Goal: Information Seeking & Learning: Check status

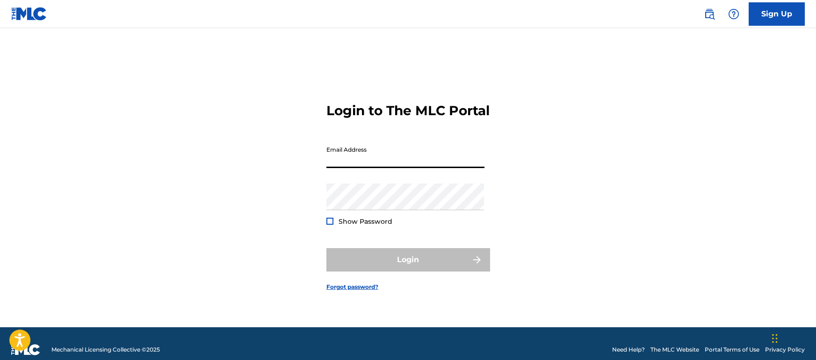
click at [437, 167] on input "Email Address" at bounding box center [406, 154] width 158 height 27
type input "[EMAIL_ADDRESS][DOMAIN_NAME]"
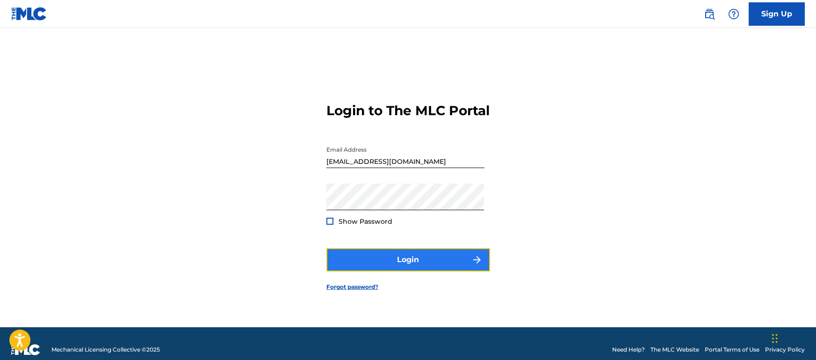
click at [409, 258] on button "Login" at bounding box center [409, 259] width 164 height 23
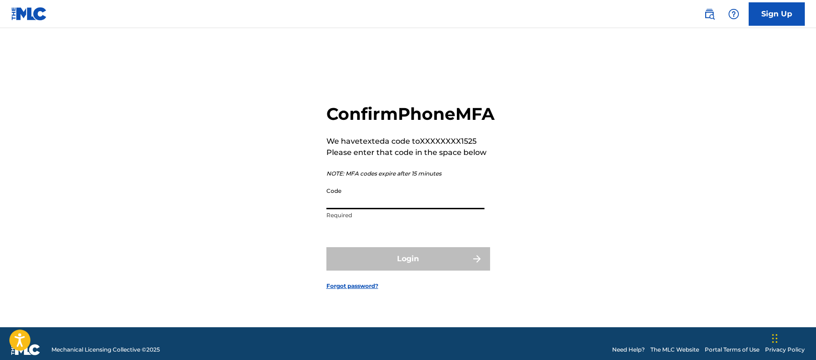
click at [375, 205] on input "Code" at bounding box center [406, 195] width 158 height 27
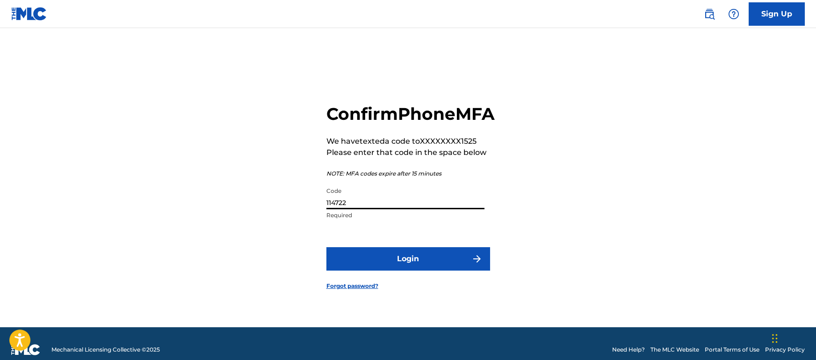
type input "114722"
click at [327, 247] on button "Login" at bounding box center [409, 258] width 164 height 23
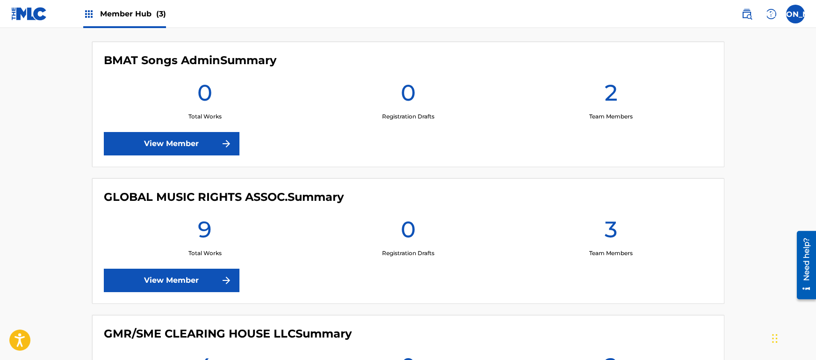
scroll to position [379, 0]
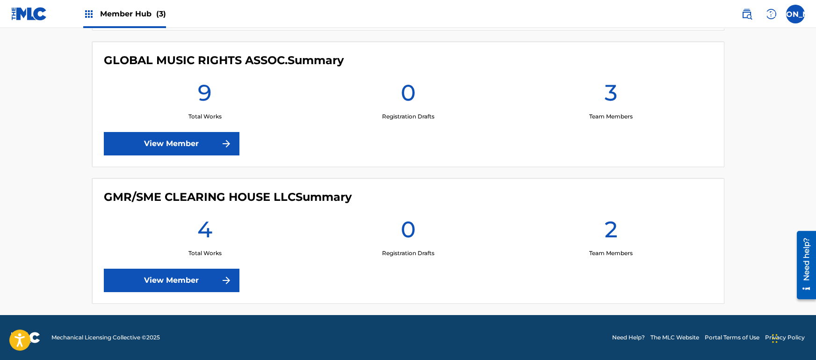
click at [353, 182] on div "GMR/SME CLEARING HOUSE LLC Summary 4 Total Works 0 Registration Drafts 2 Team M…" at bounding box center [408, 240] width 632 height 125
click at [217, 124] on div "GLOBAL MUSIC RIGHTS ASSOC. Summary 9 Total Works 0 Registration Drafts 3 Team M…" at bounding box center [408, 104] width 632 height 125
click at [211, 155] on div "GLOBAL MUSIC RIGHTS ASSOC. Summary 9 Total Works 0 Registration Drafts 3 Team M…" at bounding box center [408, 104] width 632 height 125
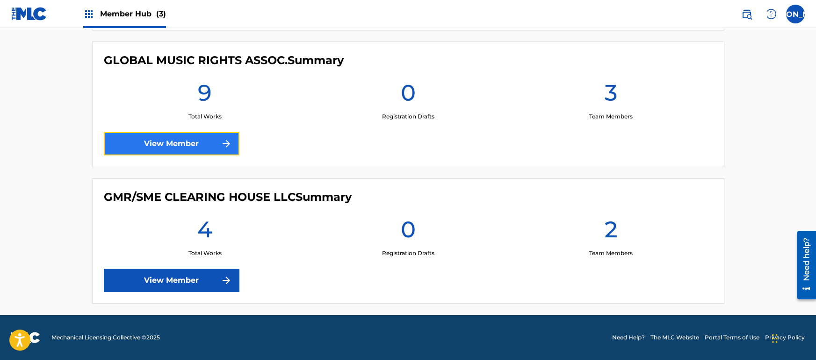
click at [218, 143] on link "View Member" at bounding box center [172, 143] width 136 height 23
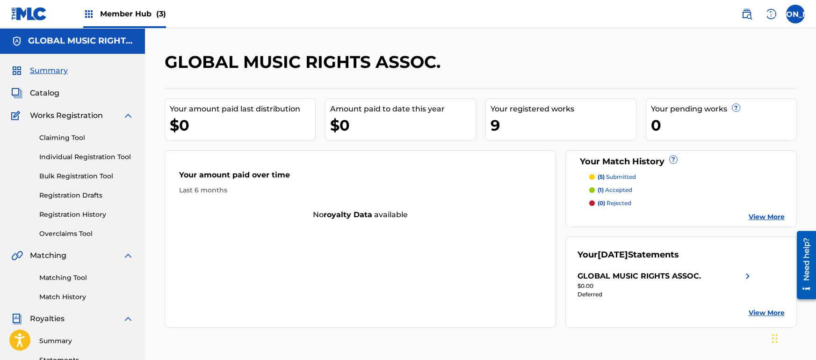
click at [399, 144] on div "Your amount paid last distribution $0 Amount paid to date this year $0 Your reg…" at bounding box center [481, 207] width 632 height 239
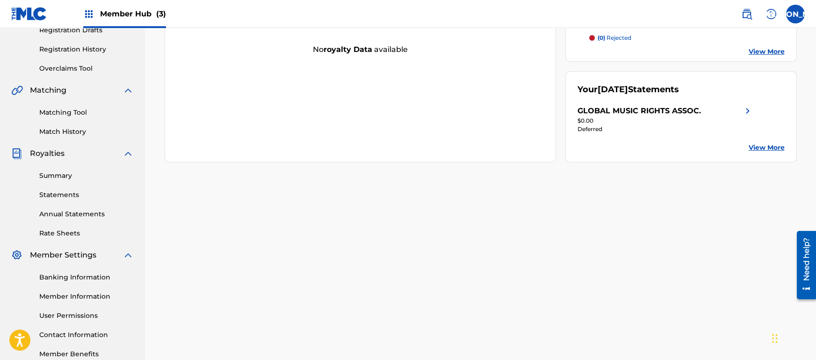
scroll to position [166, 0]
click at [80, 131] on link "Match History" at bounding box center [86, 131] width 94 height 10
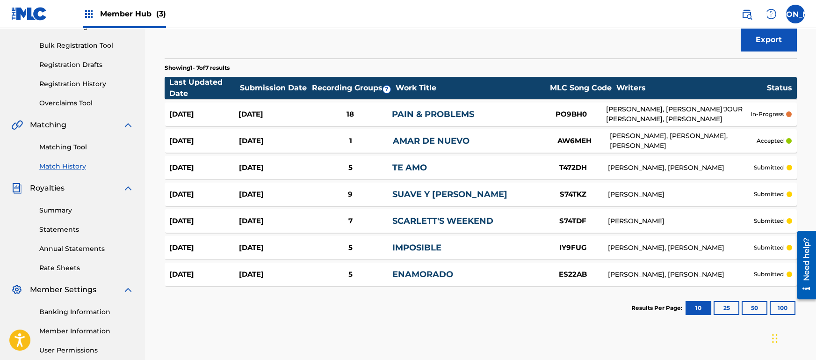
scroll to position [141, 0]
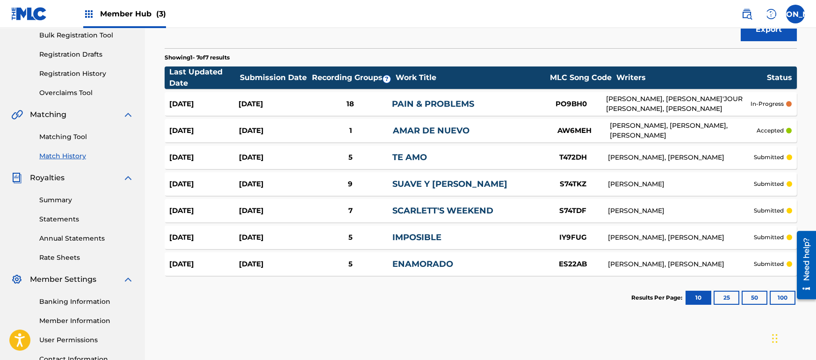
click at [348, 102] on div "18" at bounding box center [350, 104] width 84 height 11
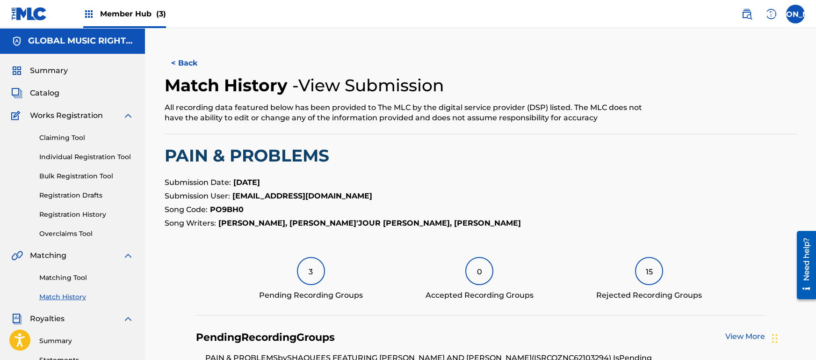
click at [339, 134] on section "< Back Match History - View Submission All recording data featured below has be…" at bounding box center [481, 92] width 632 height 83
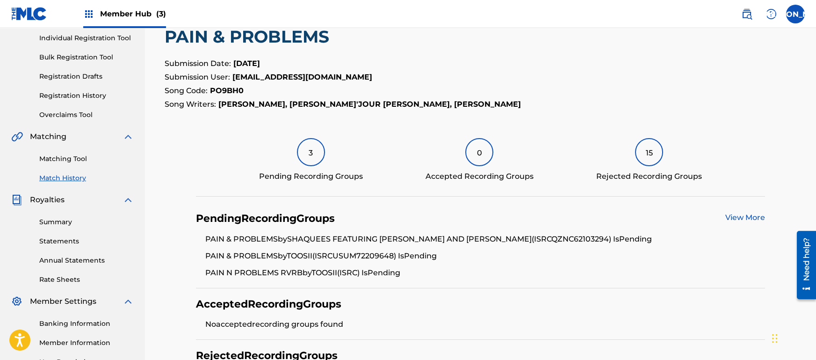
scroll to position [124, 0]
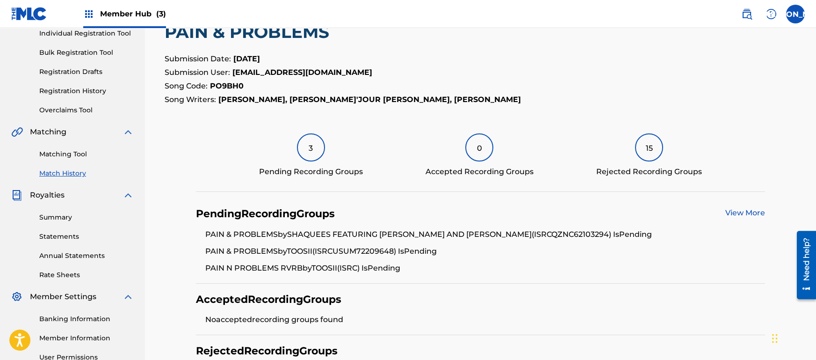
click at [401, 116] on div "< Back Match History - View Submission All recording data featured below has be…" at bounding box center [481, 181] width 632 height 507
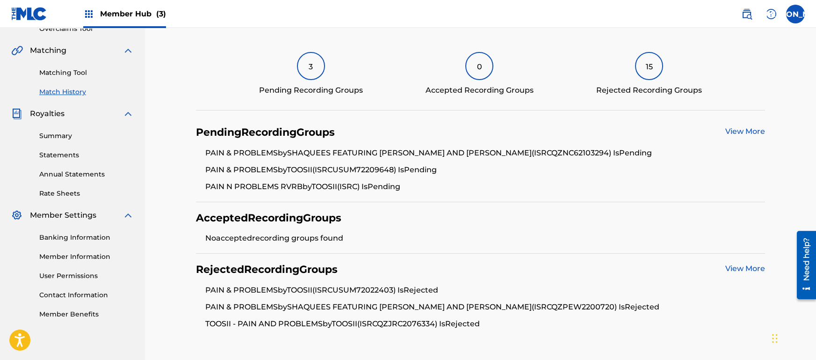
scroll to position [262, 0]
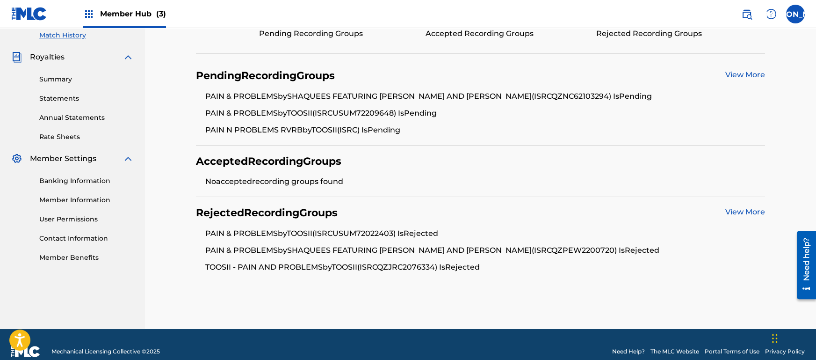
click at [739, 209] on link "View More" at bounding box center [746, 211] width 40 height 9
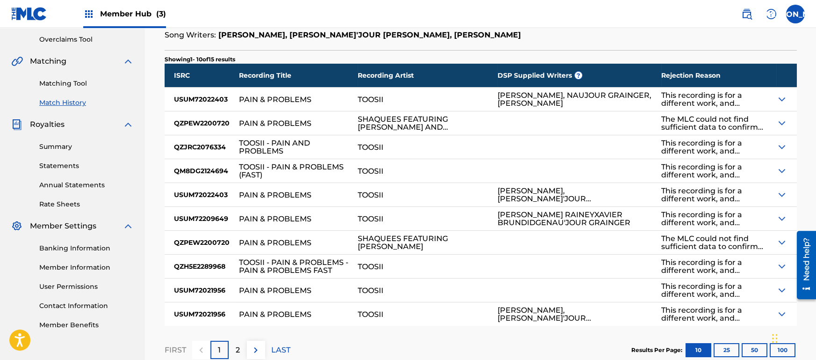
scroll to position [207, 0]
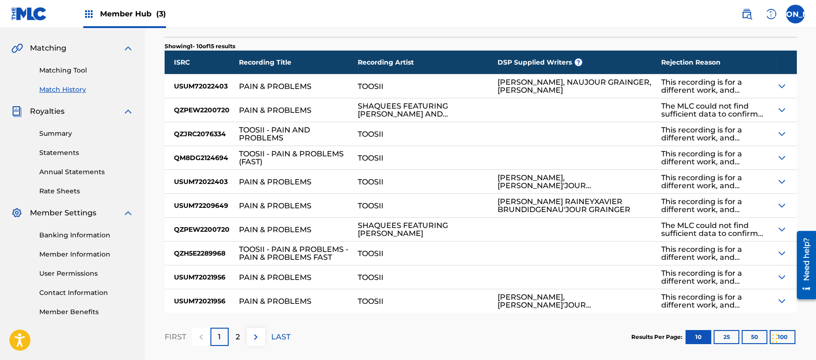
click at [778, 116] on img at bounding box center [782, 109] width 11 height 11
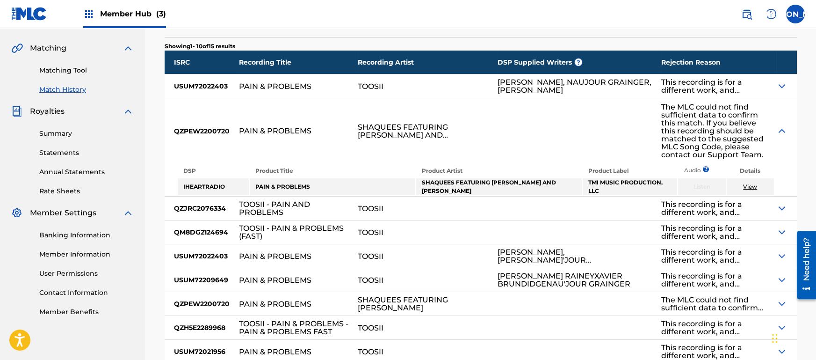
click at [778, 116] on div at bounding box center [787, 130] width 21 height 65
click at [783, 130] on img at bounding box center [782, 130] width 11 height 11
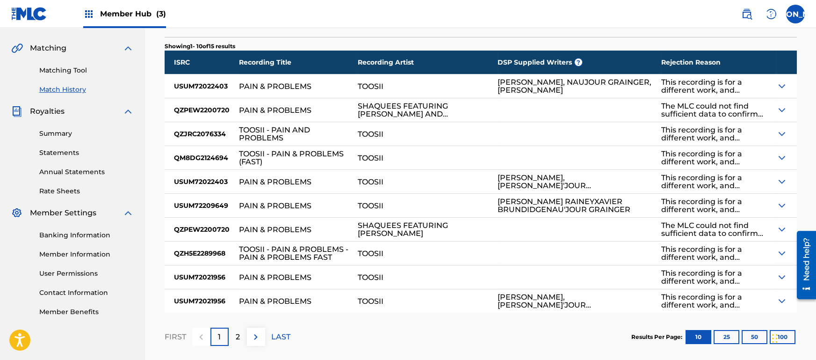
click at [771, 203] on div "This recording is for a different work, and therefore cannot be matched to the …" at bounding box center [718, 205] width 115 height 23
click at [786, 112] on img at bounding box center [782, 109] width 11 height 11
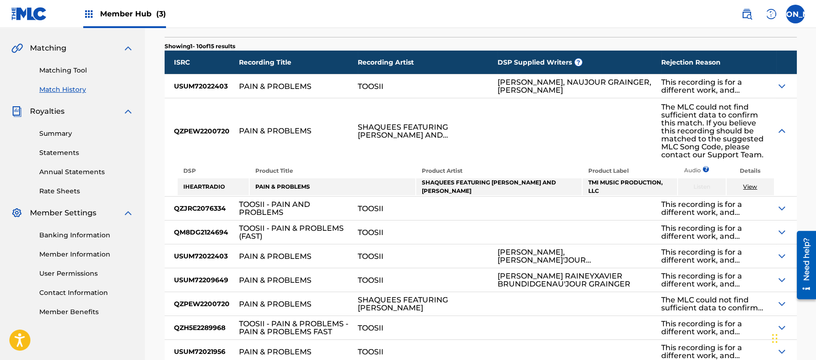
click at [781, 89] on img at bounding box center [782, 85] width 11 height 11
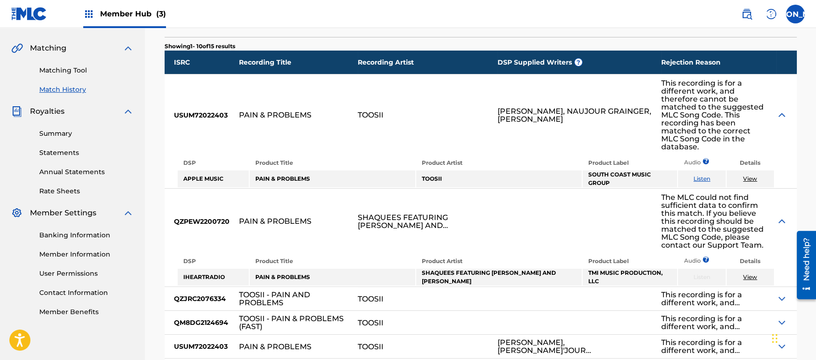
scroll to position [208, 0]
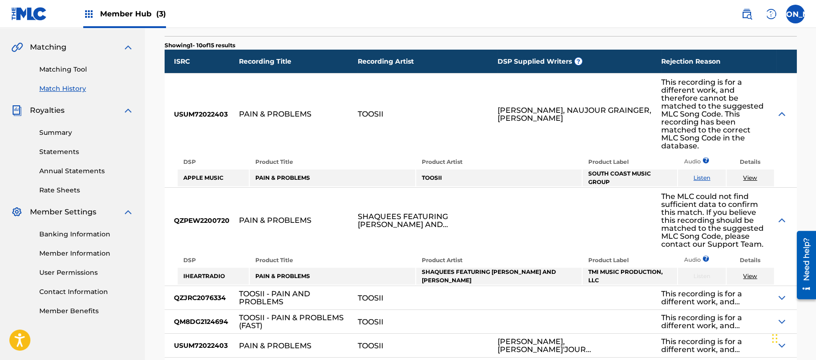
click at [777, 215] on img at bounding box center [782, 220] width 11 height 11
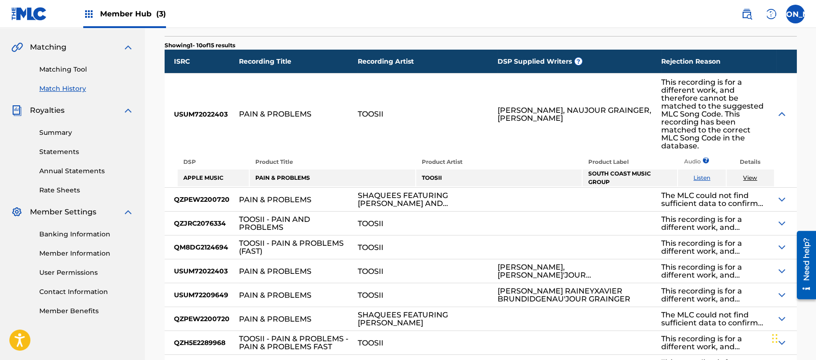
click at [754, 174] on link "View" at bounding box center [750, 177] width 14 height 7
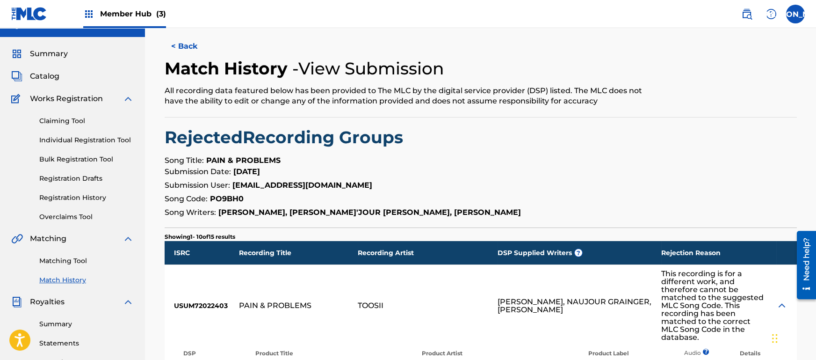
scroll to position [0, 0]
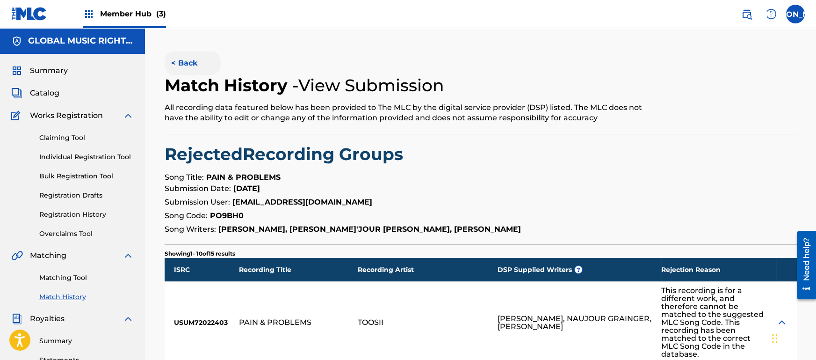
click at [214, 66] on button "< Back" at bounding box center [193, 62] width 56 height 23
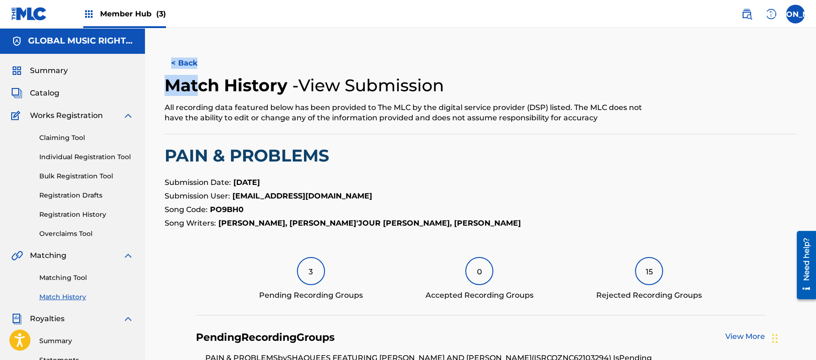
drag, startPoint x: 185, startPoint y: 48, endPoint x: 202, endPoint y: 79, distance: 34.8
click at [202, 79] on div "< Back Match History - View Submission All recording data featured below has be…" at bounding box center [480, 309] width 671 height 562
click at [202, 79] on h2 "Match History" at bounding box center [229, 85] width 128 height 21
click at [192, 64] on button "< Back" at bounding box center [193, 62] width 56 height 23
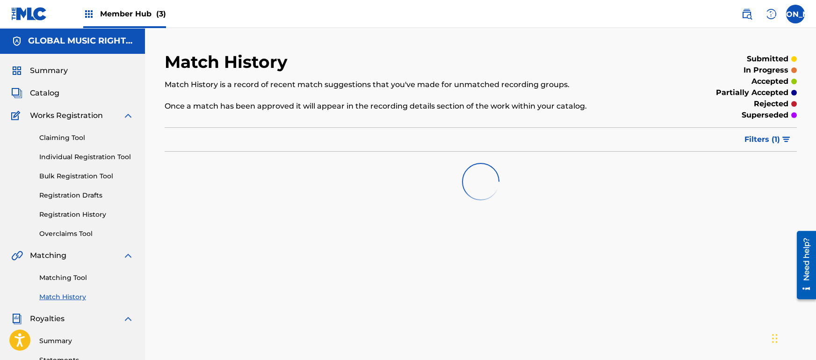
scroll to position [141, 0]
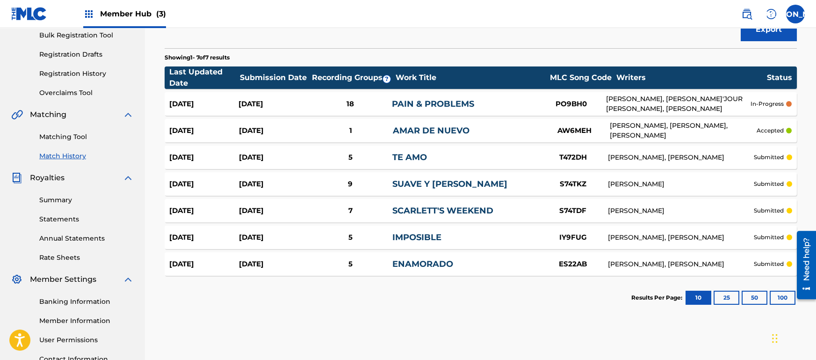
click at [428, 159] on div "TE AMO" at bounding box center [464, 157] width 145 height 13
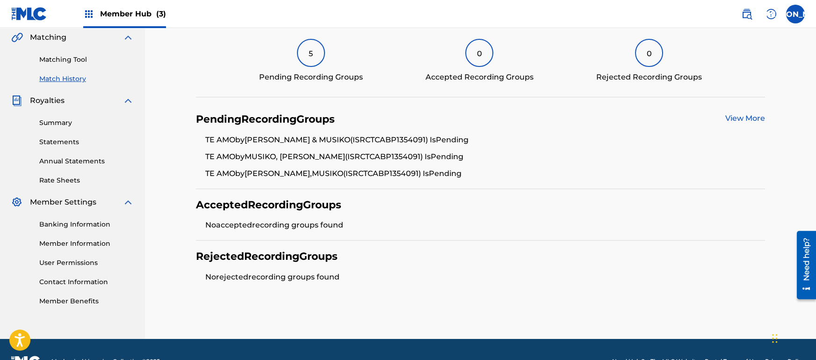
scroll to position [216, 0]
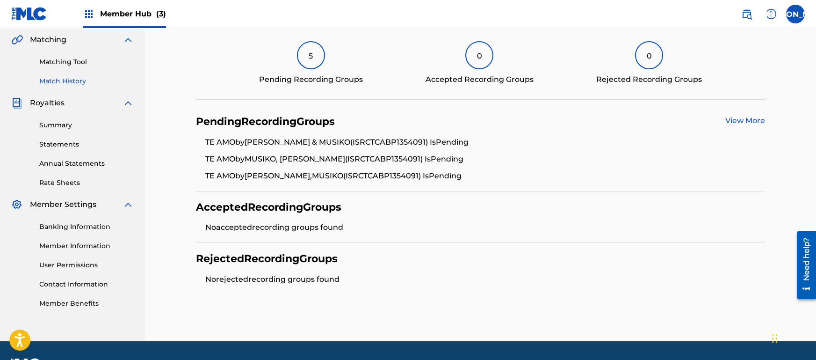
drag, startPoint x: 747, startPoint y: 102, endPoint x: 743, endPoint y: 113, distance: 12.3
click at [743, 113] on div "< Back Match History - View Submission All recording data featured below has be…" at bounding box center [481, 65] width 632 height 458
click at [743, 113] on div "Pending Recording Groups View More TE AMO by TRIPLE SEVEN & MUSIKO (ISRC TCABP1…" at bounding box center [480, 149] width 569 height 86
click at [740, 120] on link "View More" at bounding box center [746, 120] width 40 height 9
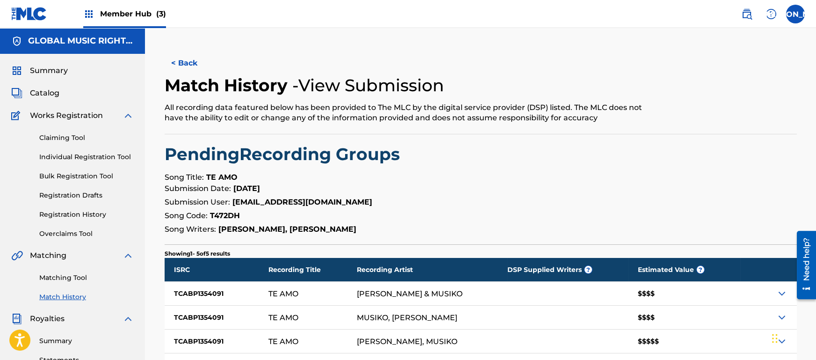
click at [651, 169] on div "< Back Match History - View Submission All recording data featured below has be…" at bounding box center [481, 247] width 632 height 393
click at [183, 54] on button "< Back" at bounding box center [193, 62] width 56 height 23
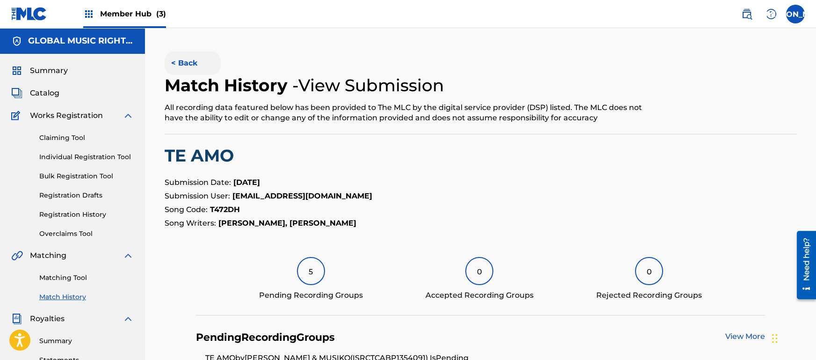
click at [187, 53] on button "< Back" at bounding box center [193, 62] width 56 height 23
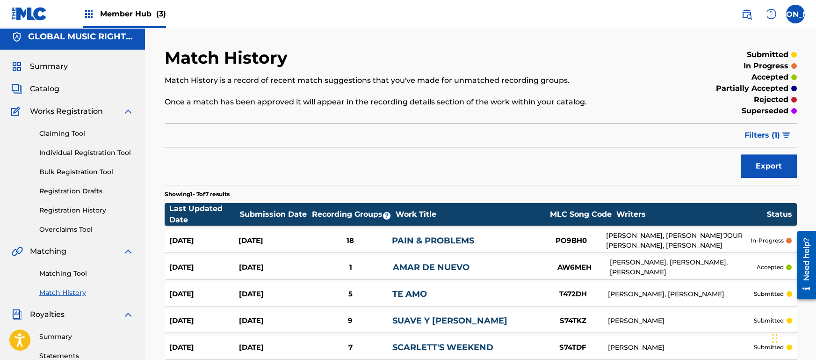
scroll to position [1, 0]
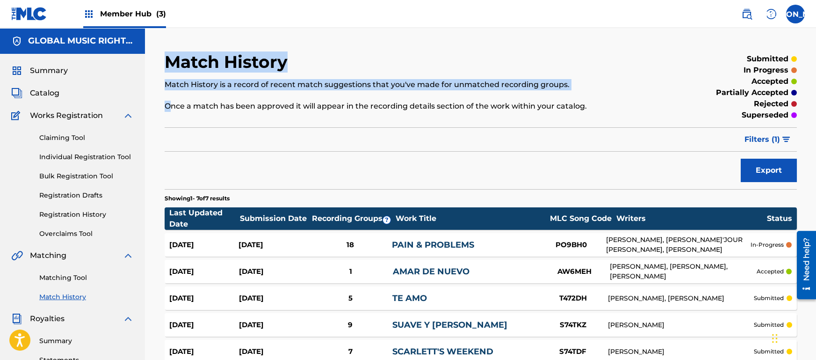
drag, startPoint x: 169, startPoint y: 28, endPoint x: 174, endPoint y: 116, distance: 88.1
click at [174, 116] on div "Match History Match History is a record of recent match suggestions that you've…" at bounding box center [480, 281] width 671 height 507
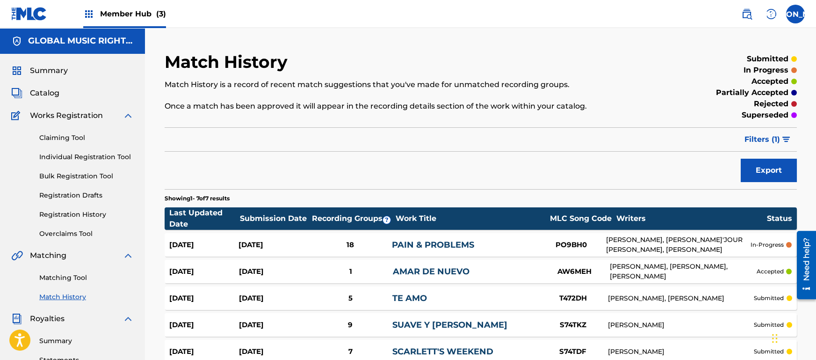
click at [168, 137] on div "Filter Submission Status Filter submitted accepted partially accepted rejected …" at bounding box center [481, 139] width 632 height 24
click at [85, 212] on link "Registration History" at bounding box center [86, 215] width 94 height 10
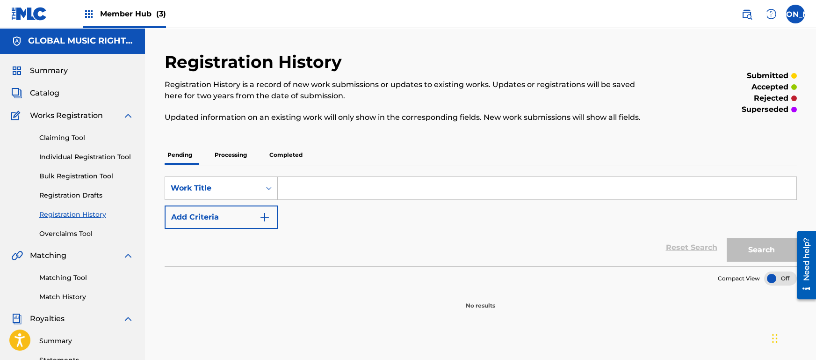
click at [264, 107] on div "Registration History is a record of new work submissions or updates to existing…" at bounding box center [408, 101] width 487 height 44
click at [234, 151] on p "Processing" at bounding box center [231, 155] width 38 height 20
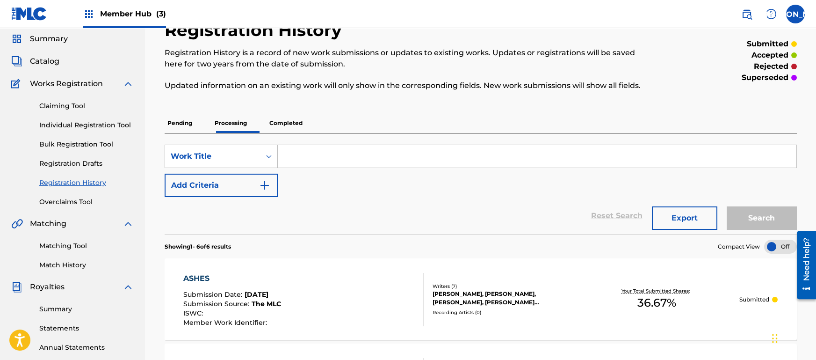
scroll to position [32, 0]
click at [305, 132] on p "Completed" at bounding box center [286, 123] width 39 height 20
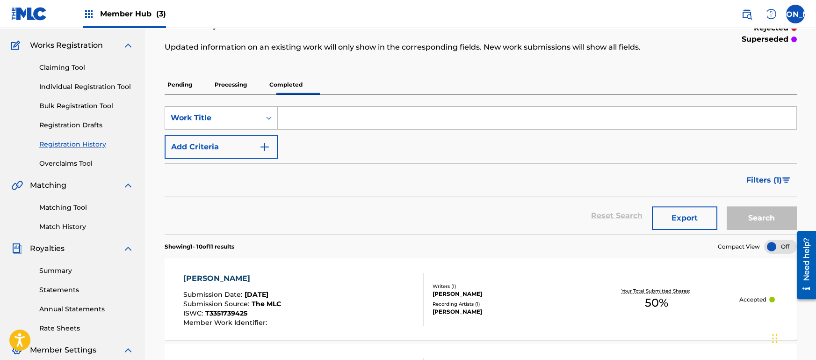
scroll to position [53, 0]
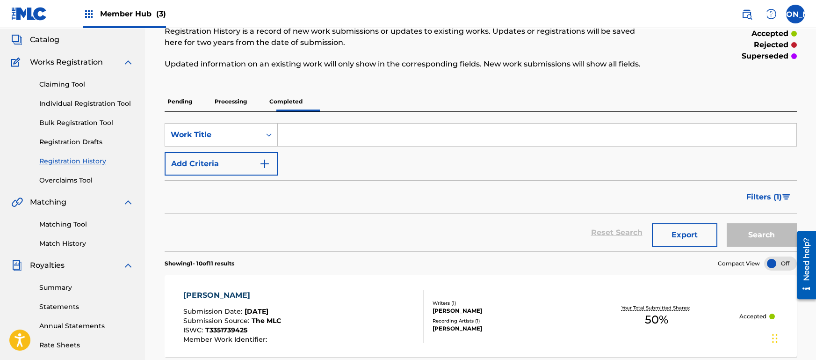
click at [188, 111] on p "Pending" at bounding box center [180, 102] width 30 height 20
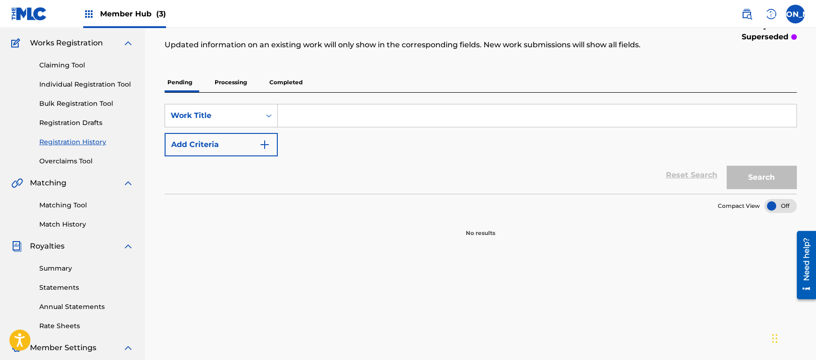
scroll to position [71, 0]
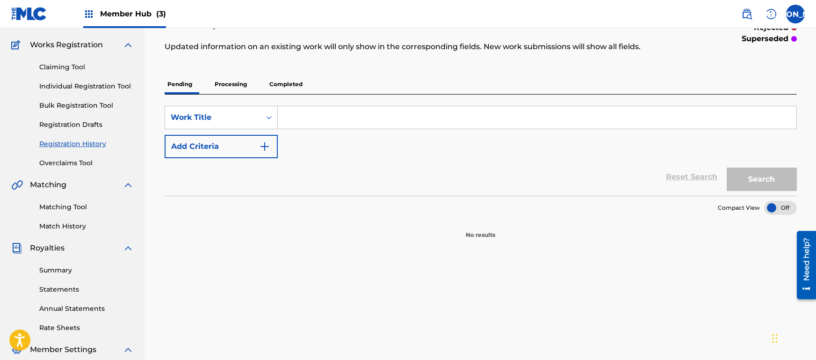
click at [244, 92] on p "Processing" at bounding box center [231, 84] width 38 height 20
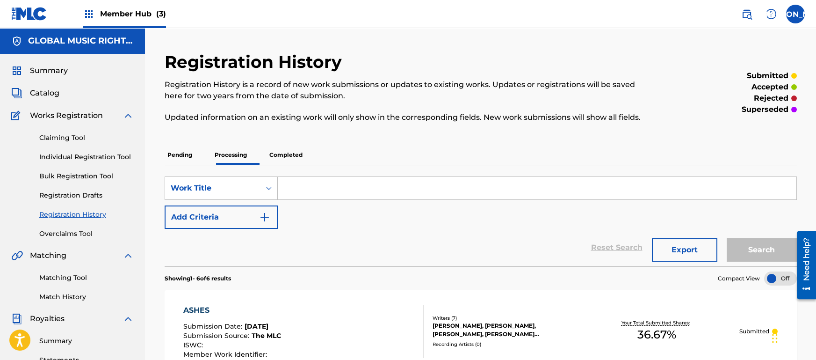
click at [305, 160] on p "Completed" at bounding box center [286, 155] width 39 height 20
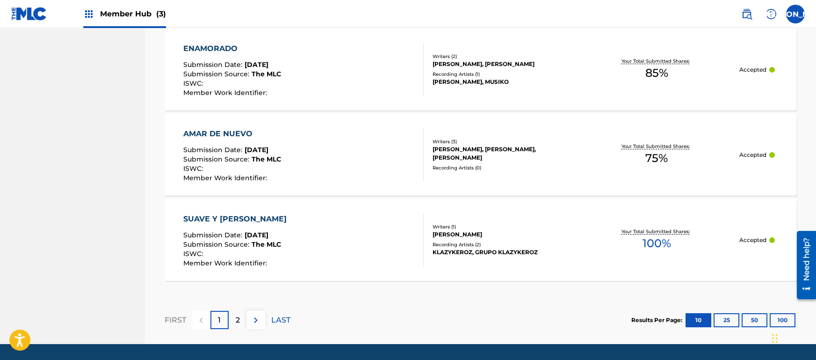
scroll to position [926, 0]
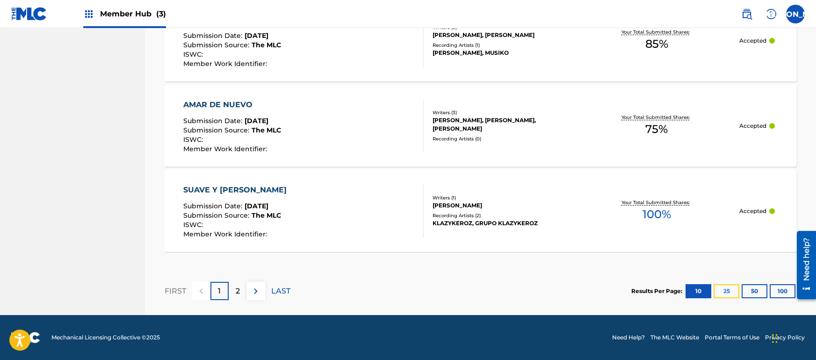
click at [733, 285] on button "25" at bounding box center [727, 291] width 26 height 14
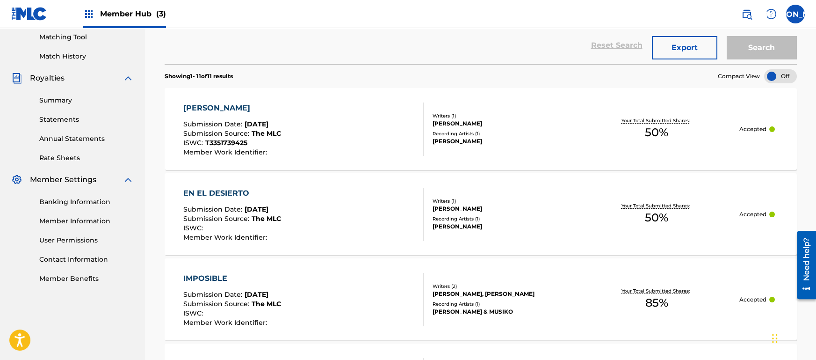
scroll to position [240, 0]
click at [529, 210] on div "Ramon Rodriguez" at bounding box center [503, 209] width 141 height 8
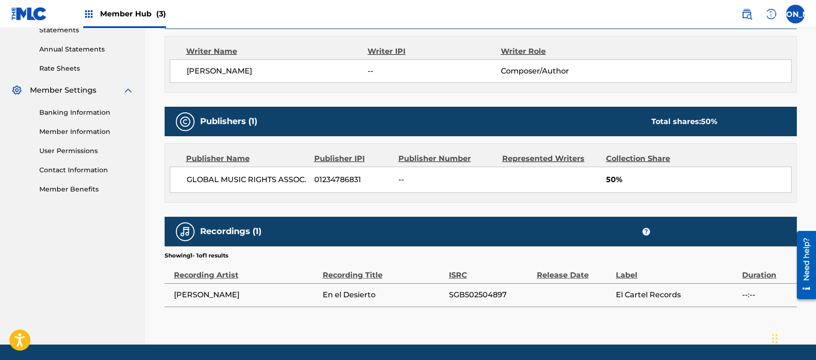
scroll to position [320, 0]
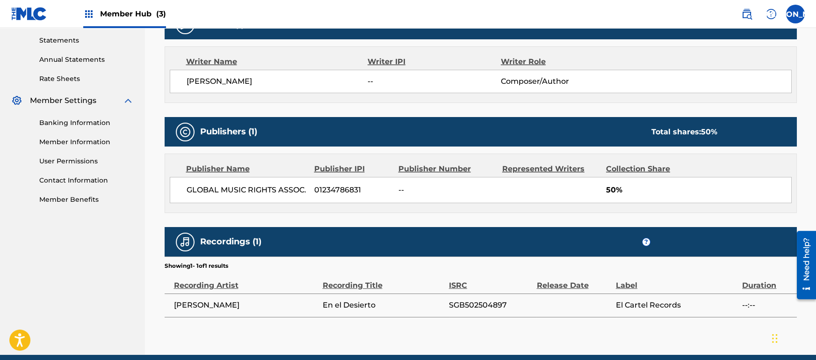
click at [529, 210] on div "Publisher Name Publisher IPI Publisher Number Represented Writers Collection Sh…" at bounding box center [481, 183] width 632 height 58
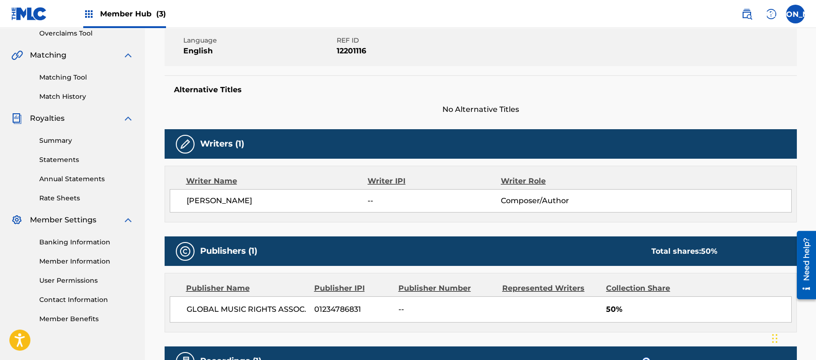
scroll to position [0, 0]
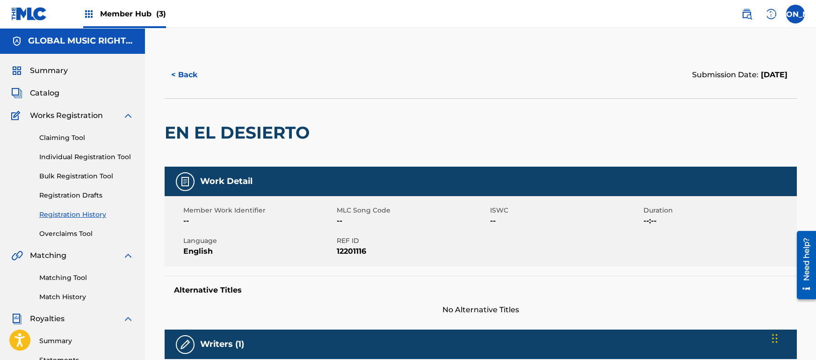
click at [160, 76] on div "< Back Submission Date: September 28, 2025 EN EL DESIERTO Work Detail Member Wo…" at bounding box center [480, 362] width 655 height 623
click at [174, 73] on button "< Back" at bounding box center [193, 74] width 56 height 23
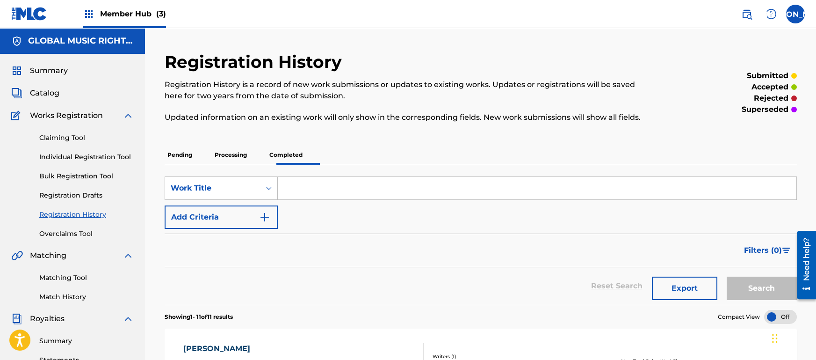
scroll to position [220, 0]
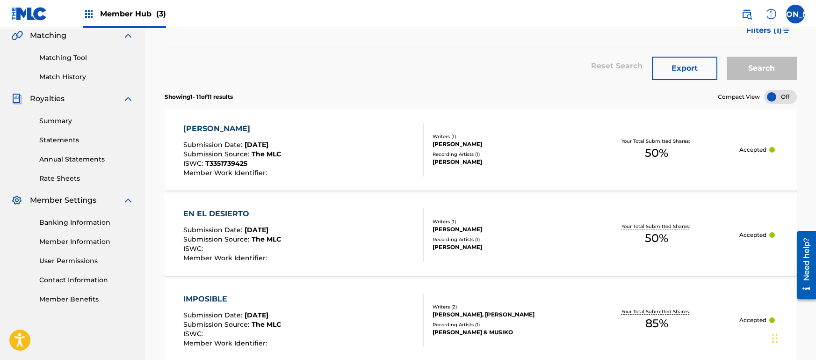
click at [386, 153] on div "TATU Submission Date : Sep 28, 2025 Submission Source : The MLC ISWC : T3351739…" at bounding box center [303, 149] width 240 height 53
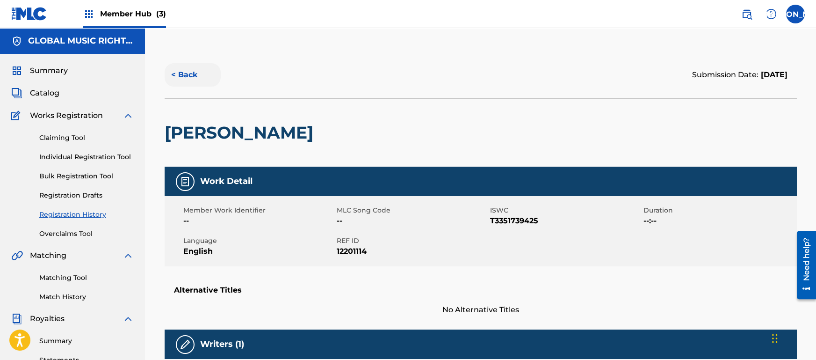
click at [191, 68] on button "< Back" at bounding box center [193, 74] width 56 height 23
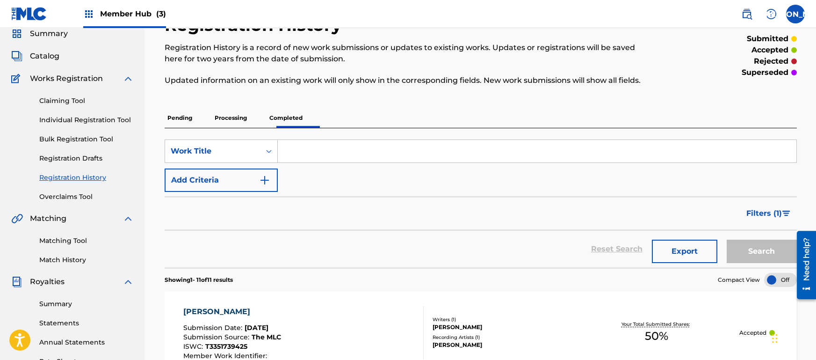
scroll to position [26, 0]
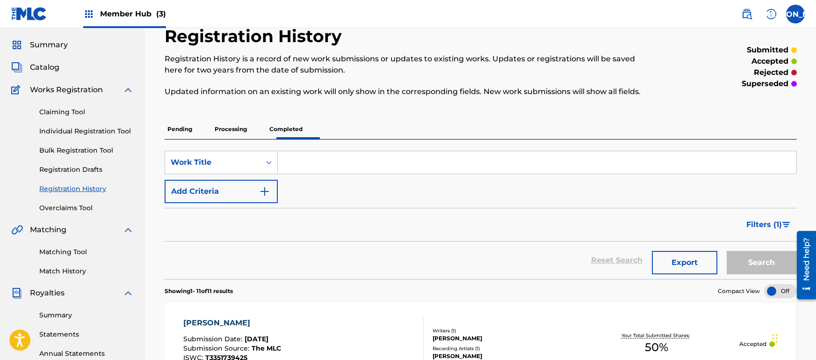
click at [250, 135] on p "Processing" at bounding box center [231, 129] width 38 height 20
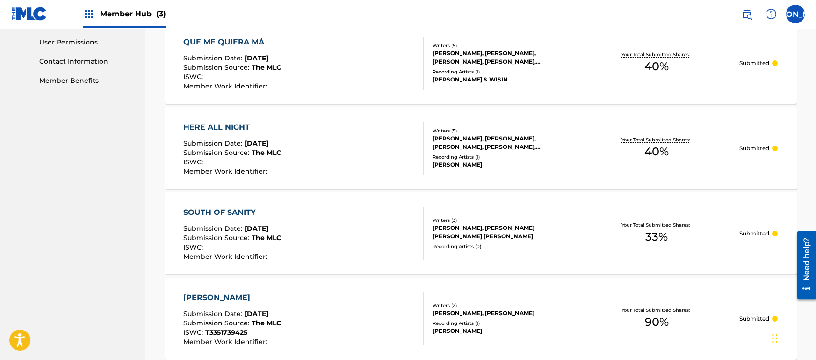
scroll to position [542, 0]
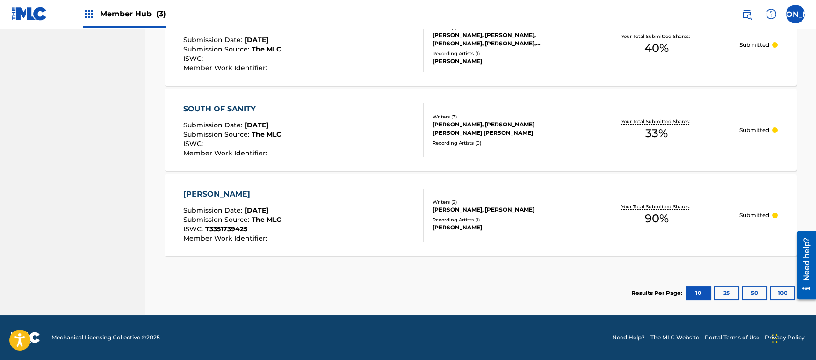
click at [349, 224] on div "TATÚ Submission Date : Sep 20, 2025 Submission Source : The MLC ISWC : T3351739…" at bounding box center [303, 215] width 240 height 53
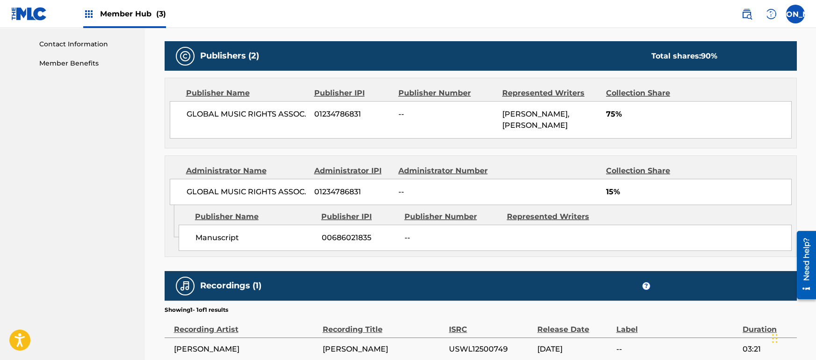
scroll to position [550, 0]
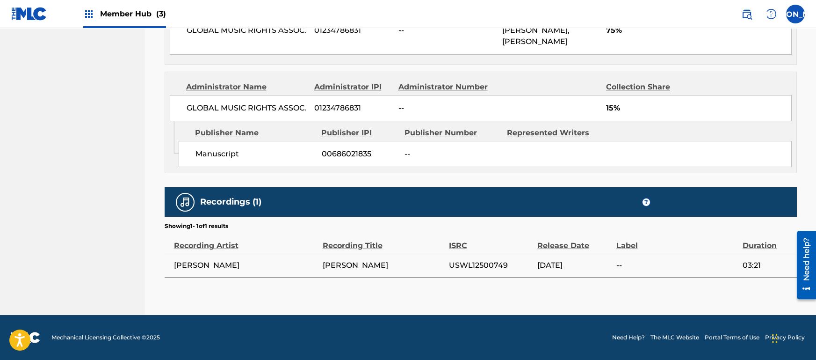
drag, startPoint x: 381, startPoint y: 299, endPoint x: 367, endPoint y: 305, distance: 15.6
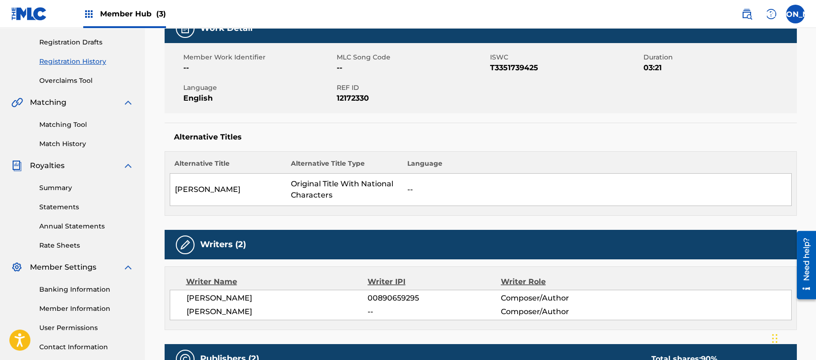
scroll to position [0, 0]
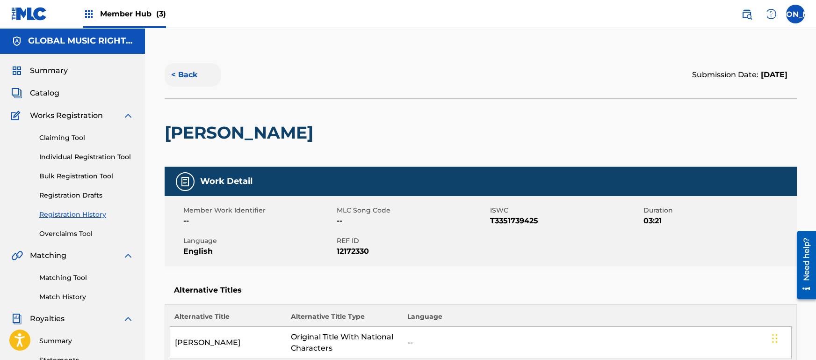
click at [165, 82] on div "< Back" at bounding box center [323, 74] width 316 height 23
click at [170, 77] on button "< Back" at bounding box center [193, 74] width 56 height 23
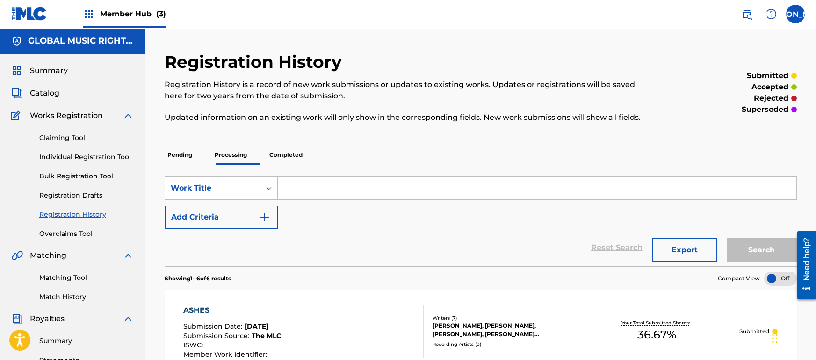
click at [303, 159] on p "Completed" at bounding box center [286, 155] width 39 height 20
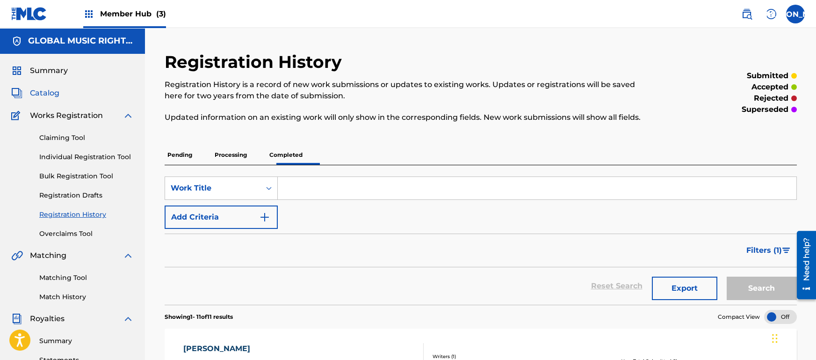
click at [55, 90] on span "Catalog" at bounding box center [44, 92] width 29 height 11
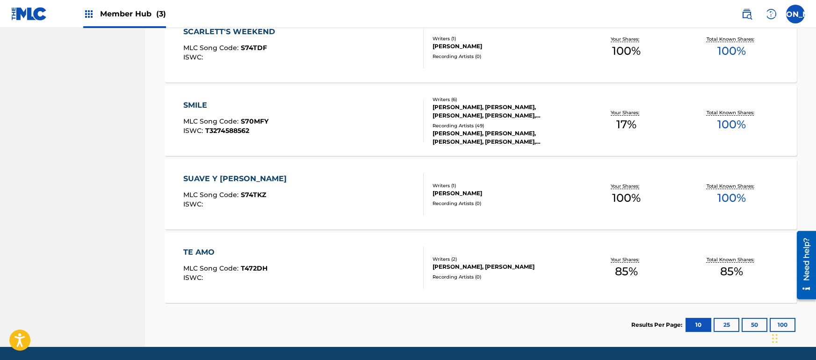
scroll to position [599, 0]
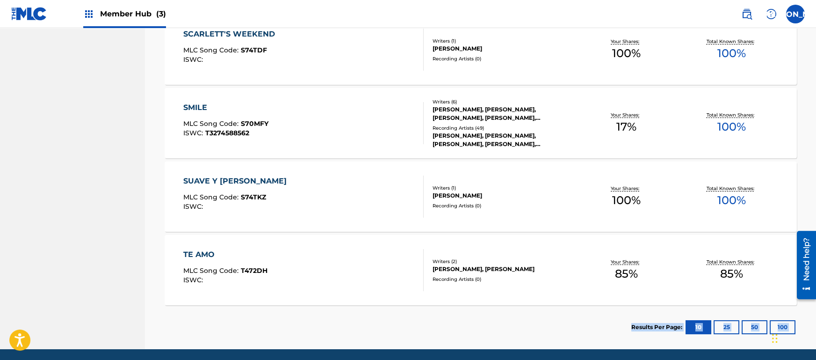
drag, startPoint x: 390, startPoint y: 354, endPoint x: 363, endPoint y: 328, distance: 36.7
click at [363, 328] on section "Results Per Page: 10 25 50 100" at bounding box center [481, 327] width 632 height 44
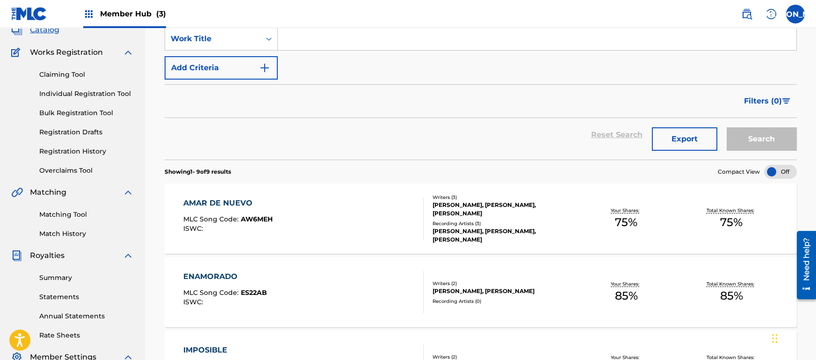
scroll to position [0, 0]
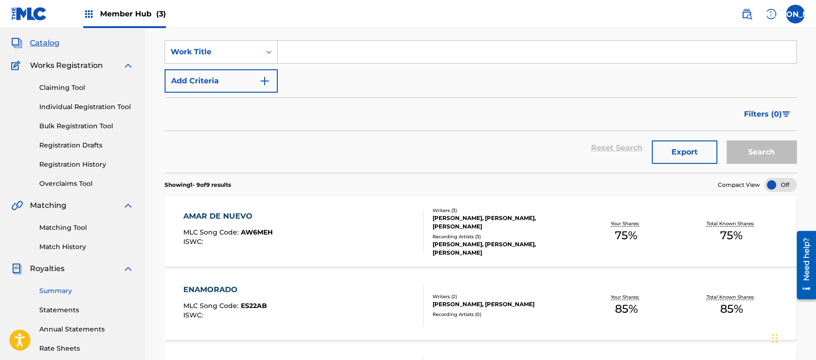
click at [55, 290] on link "Summary" at bounding box center [86, 291] width 94 height 10
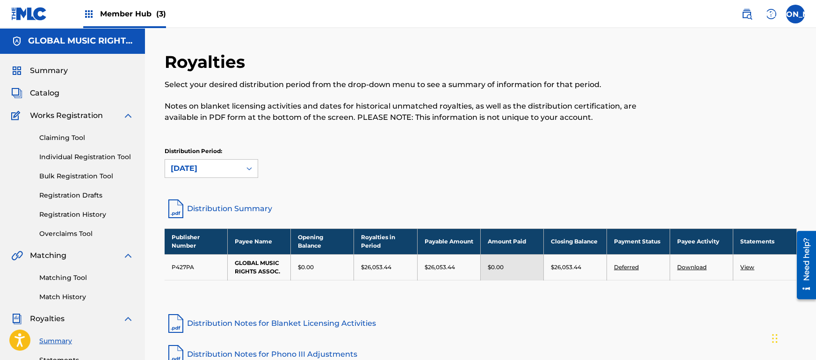
click at [294, 122] on p "Notes on blanket licensing activities and dates for historical unmatched royalt…" at bounding box center [408, 112] width 487 height 22
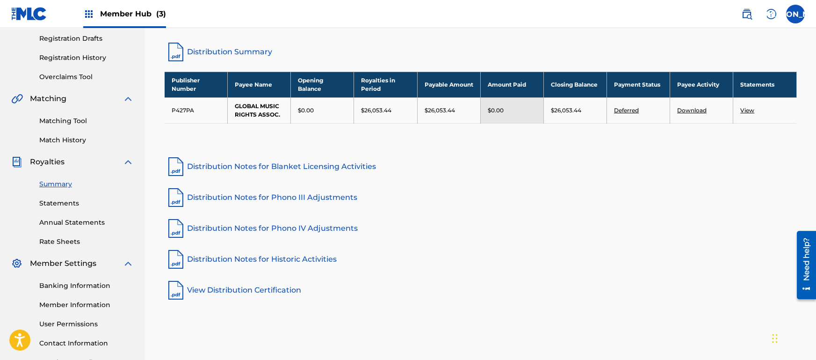
click at [536, 240] on link "Distribution Notes for Phono IV Adjustments" at bounding box center [481, 228] width 632 height 22
click at [527, 116] on td "$0.00" at bounding box center [511, 110] width 63 height 26
click at [630, 114] on link "Deferred" at bounding box center [626, 110] width 25 height 7
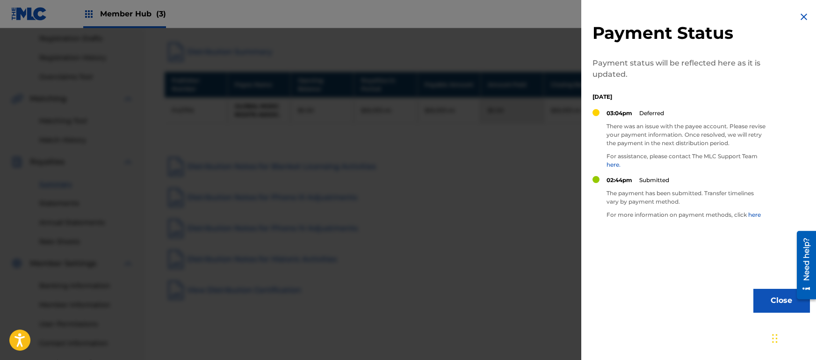
click at [647, 147] on p "There was an issue with the payee account. Please revise your payment informati…" at bounding box center [686, 134] width 159 height 25
click at [666, 147] on p "There was an issue with the payee account. Please revise your payment informati…" at bounding box center [686, 134] width 159 height 25
click at [683, 206] on p "The payment has been submitted. Transfer timelines vary by payment method." at bounding box center [686, 197] width 159 height 17
click at [591, 313] on div "Payment Status Payment status will be reflected here as it is updated. Saturday…" at bounding box center [701, 161] width 240 height 323
click at [776, 337] on div "Chat Widget" at bounding box center [793, 337] width 47 height 45
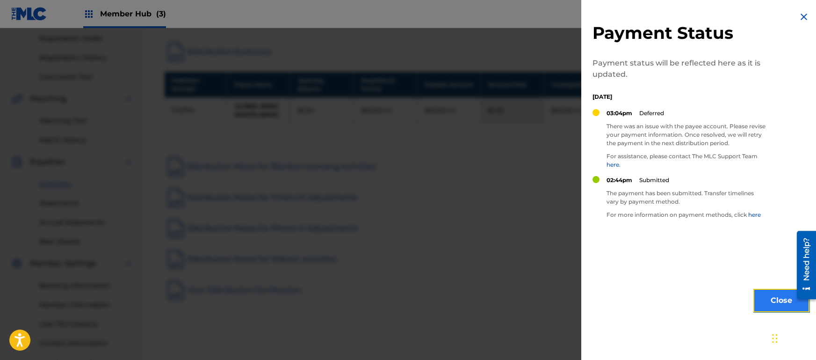
click at [762, 312] on button "Close" at bounding box center [782, 300] width 56 height 23
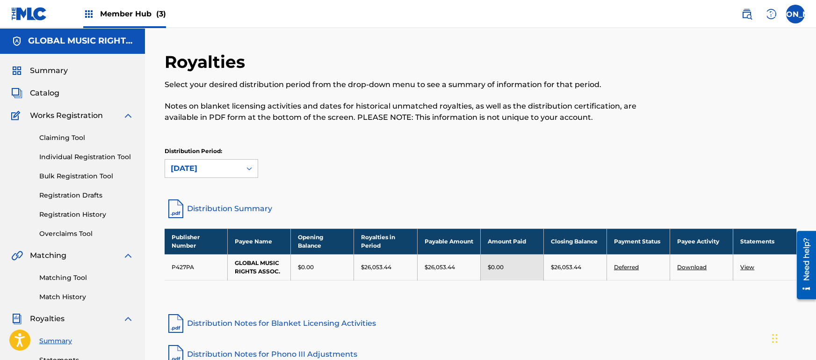
click at [386, 190] on div "Royalties Select your desired distribution period from the drop-down menu to se…" at bounding box center [481, 124] width 632 height 146
click at [36, 26] on link at bounding box center [29, 14] width 36 height 28
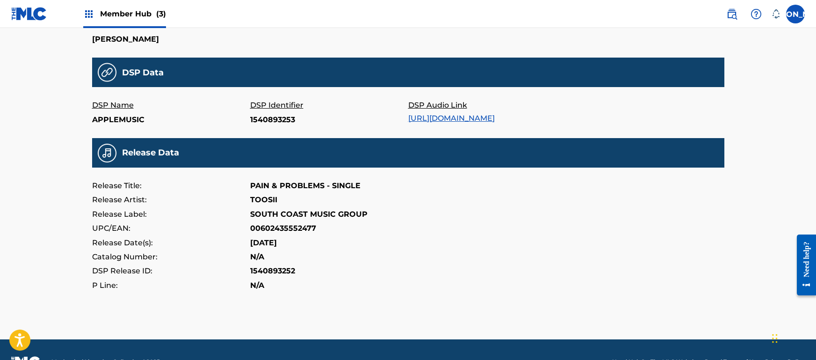
scroll to position [303, 0]
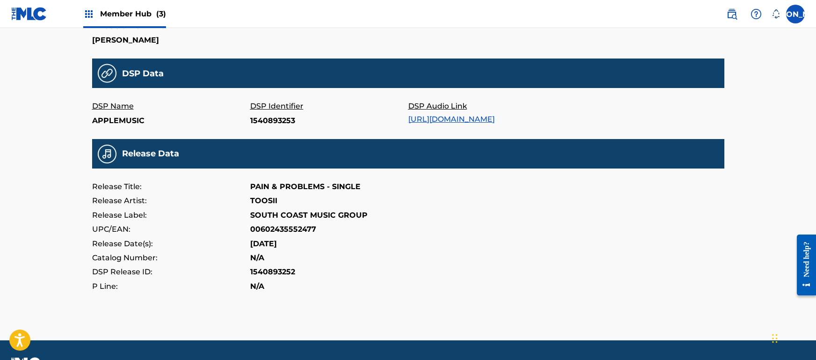
click at [324, 222] on p "SOUTH COAST MUSIC GROUP" at bounding box center [308, 215] width 117 height 14
click at [265, 208] on p "TOOSII" at bounding box center [263, 201] width 27 height 14
click at [294, 222] on p "SOUTH COAST MUSIC GROUP" at bounding box center [308, 215] width 117 height 14
